Goal: Use online tool/utility: Use online tool/utility

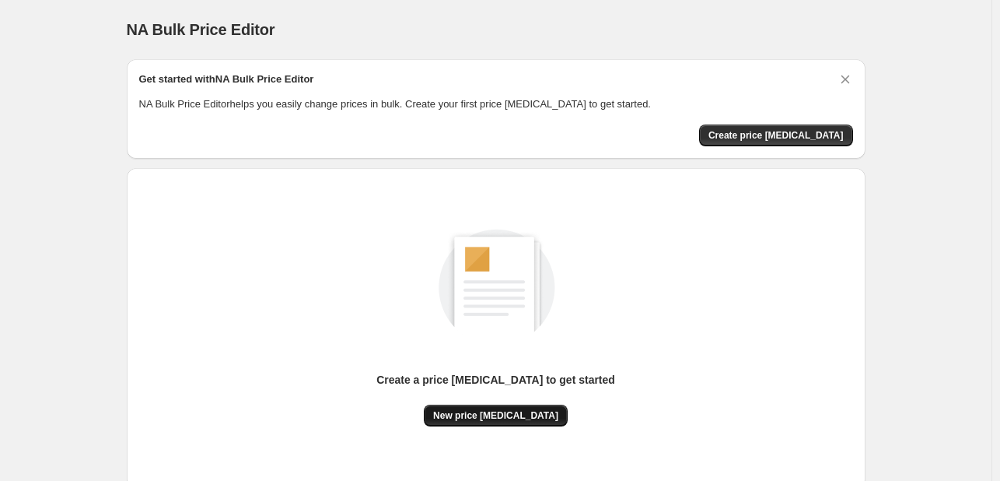
click at [539, 418] on span "New price [MEDICAL_DATA]" at bounding box center [495, 415] width 125 height 12
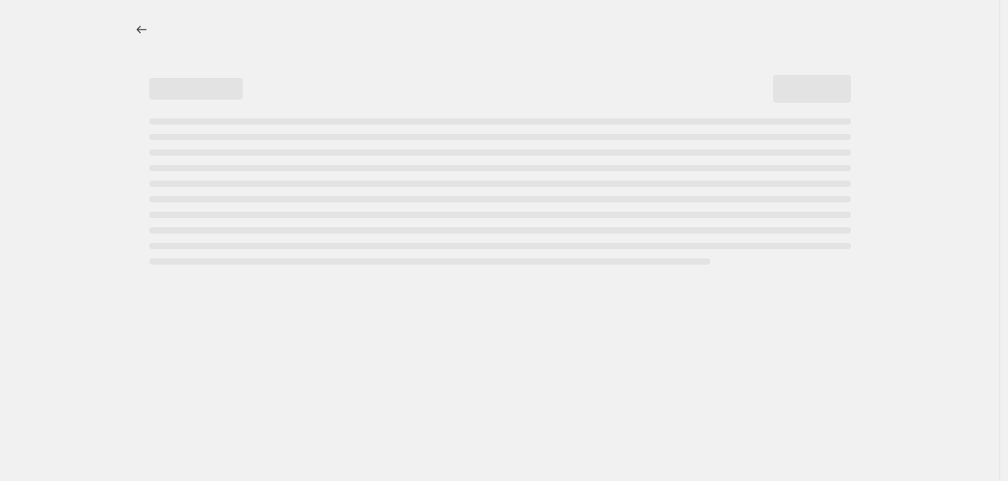
select select "percentage"
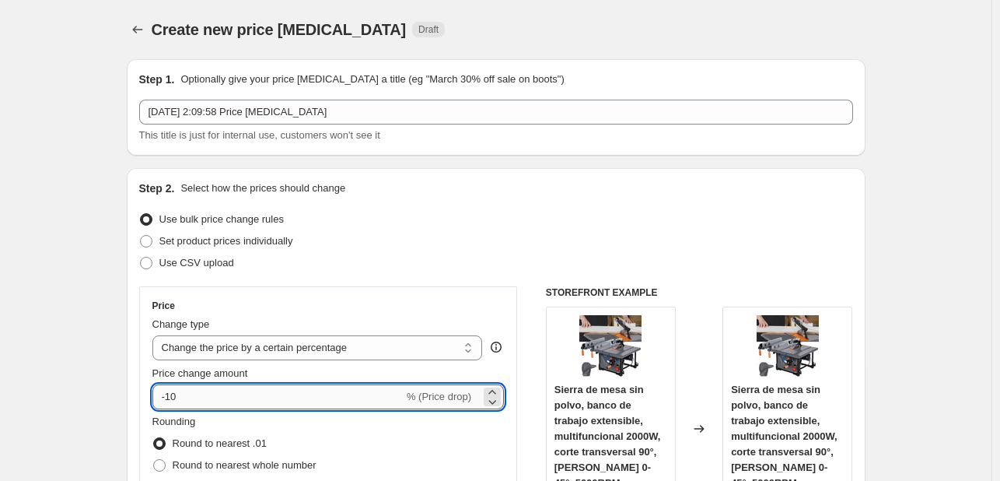
click at [365, 386] on input "-10" at bounding box center [277, 396] width 251 height 25
type input "-1"
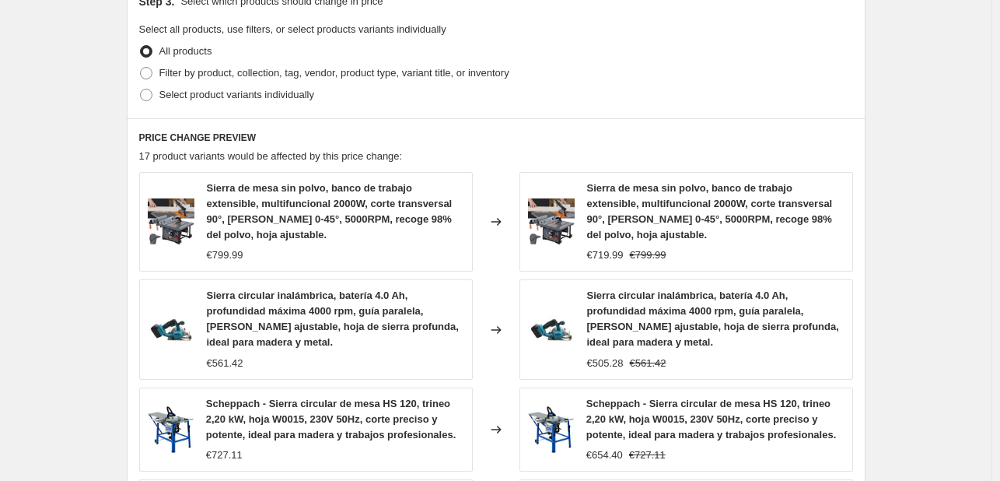
scroll to position [1192, 0]
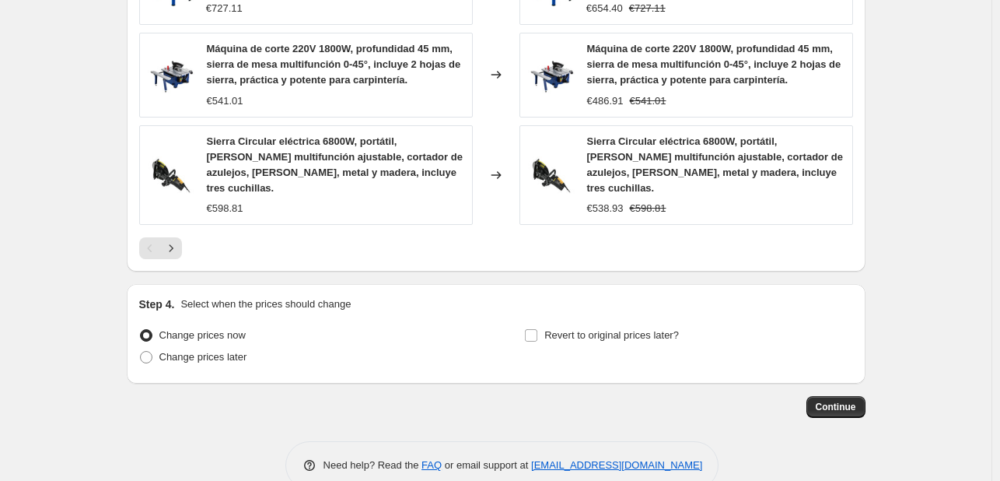
type input "-54"
drag, startPoint x: 884, startPoint y: 334, endPoint x: 876, endPoint y: 340, distance: 9.5
click at [848, 401] on span "Continue" at bounding box center [836, 407] width 40 height 12
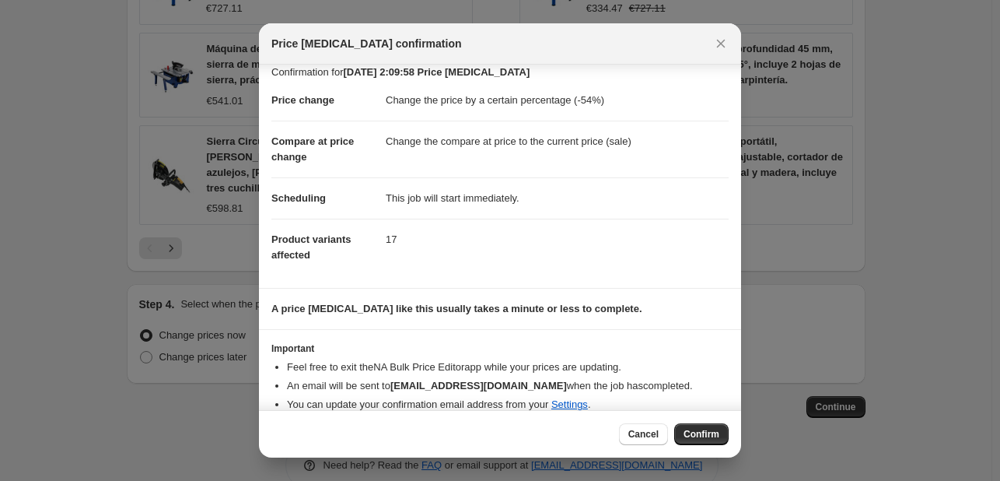
scroll to position [30, 0]
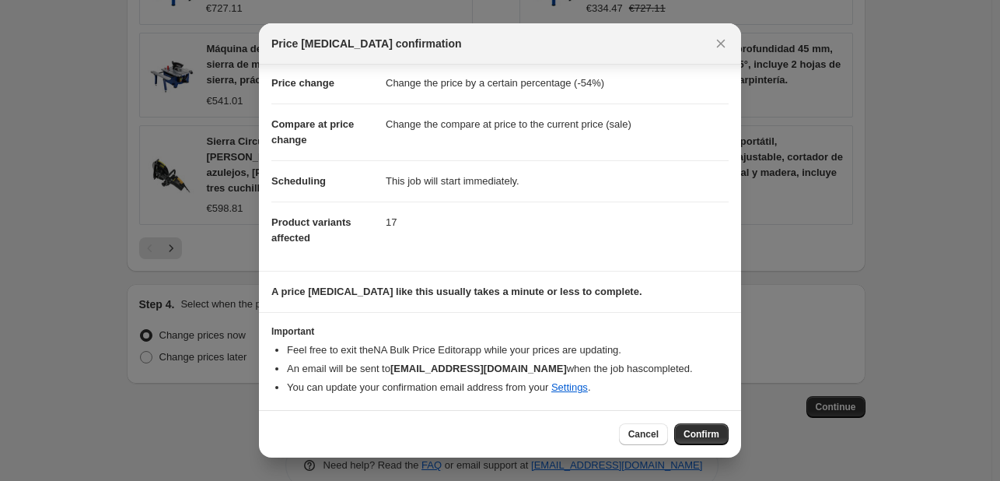
click at [694, 417] on div "Cancel Confirm" at bounding box center [500, 433] width 482 height 47
click at [696, 430] on span "Confirm" at bounding box center [702, 434] width 36 height 12
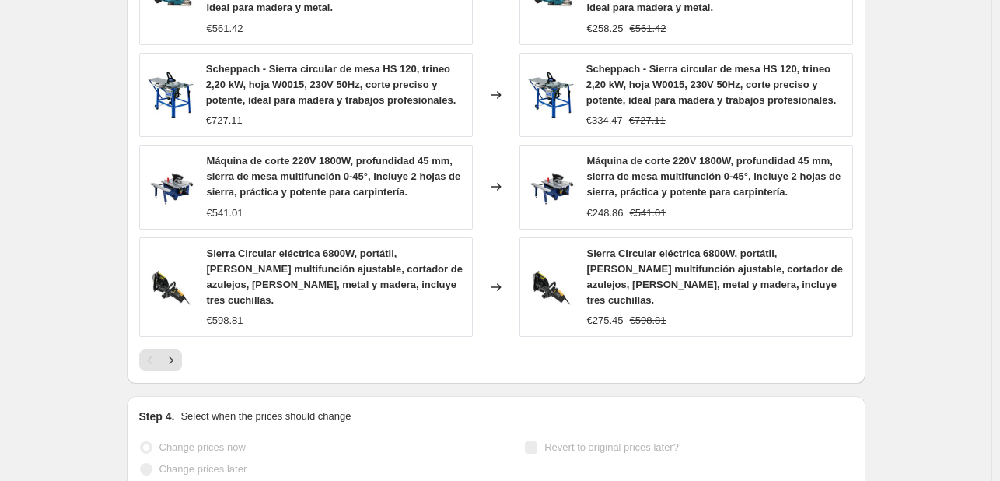
select select "percentage"
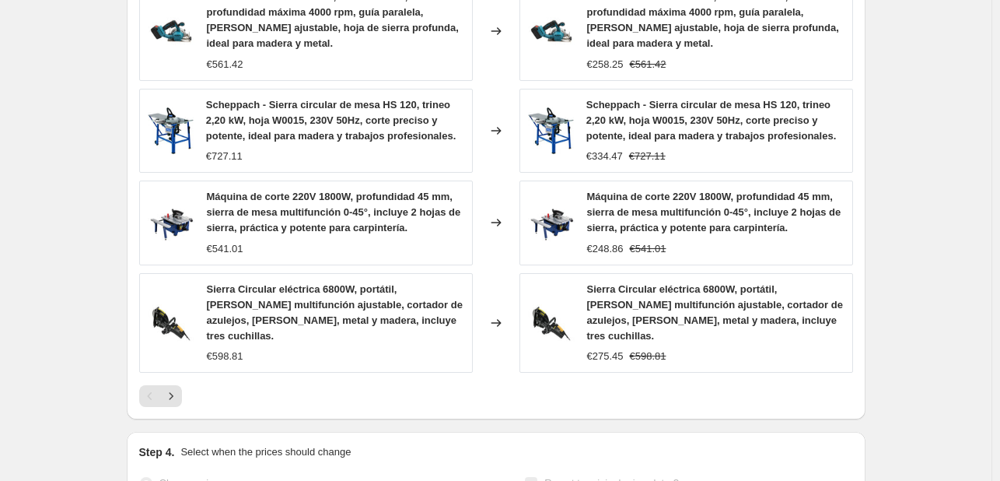
scroll to position [0, 0]
